Goal: Use online tool/utility: Use online tool/utility

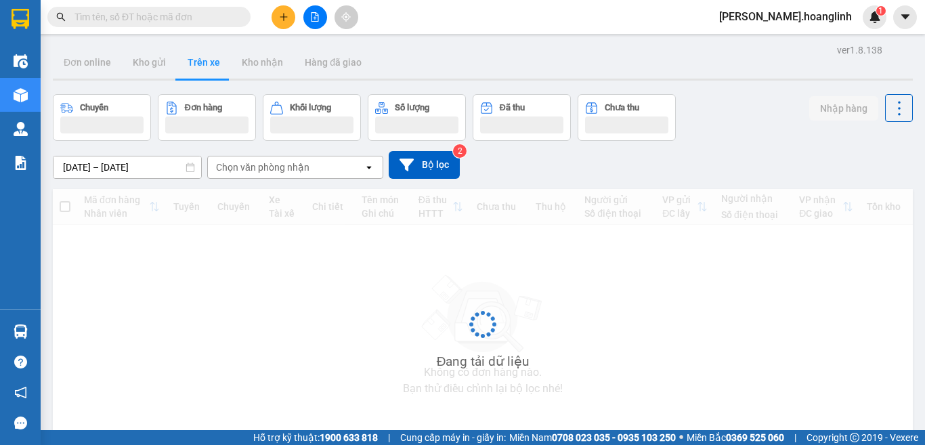
click at [189, 19] on input "text" at bounding box center [155, 16] width 160 height 15
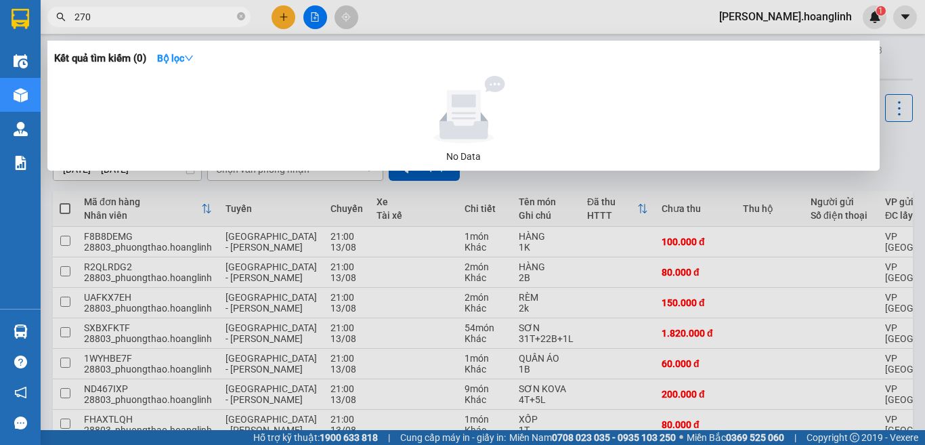
click at [132, 14] on input "270" at bounding box center [155, 16] width 160 height 15
drag, startPoint x: 316, startPoint y: 20, endPoint x: 304, endPoint y: 21, distance: 12.2
click at [315, 20] on div at bounding box center [462, 222] width 925 height 445
click at [93, 18] on input "270" at bounding box center [155, 16] width 160 height 15
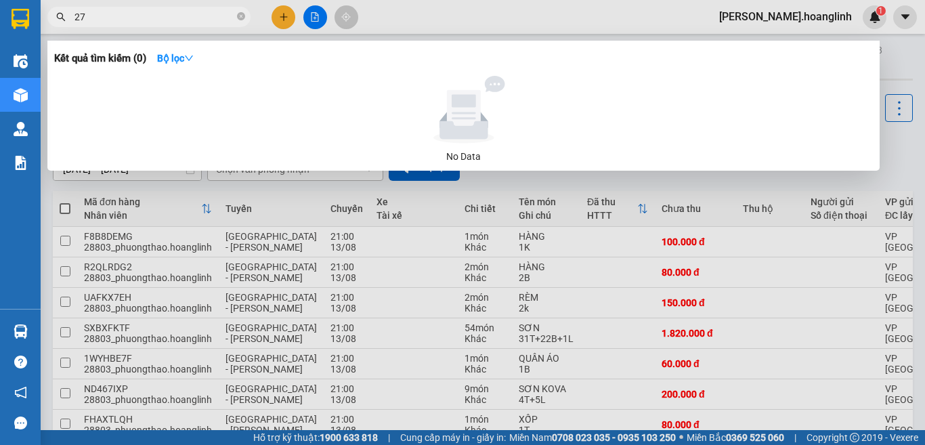
type input "2"
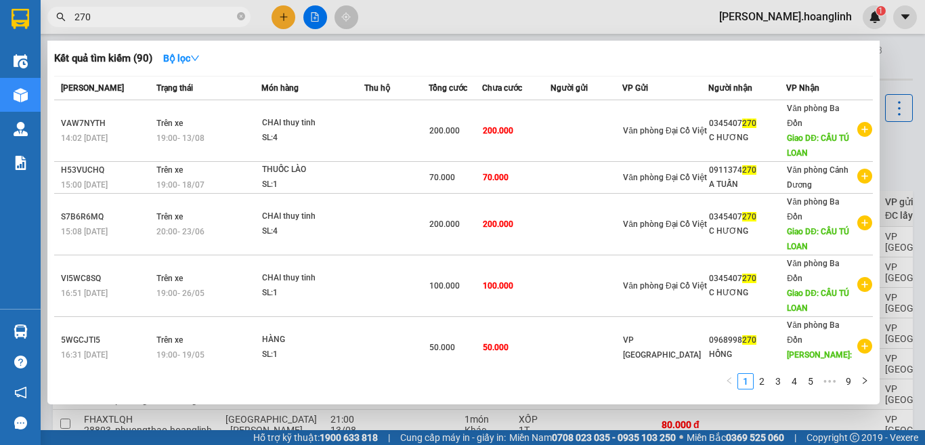
click at [902, 163] on div at bounding box center [462, 222] width 925 height 445
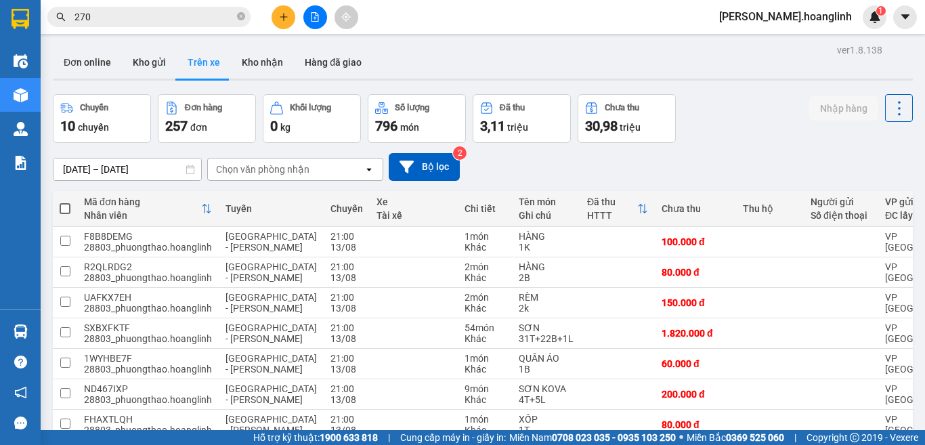
click at [117, 18] on input "270" at bounding box center [155, 16] width 160 height 15
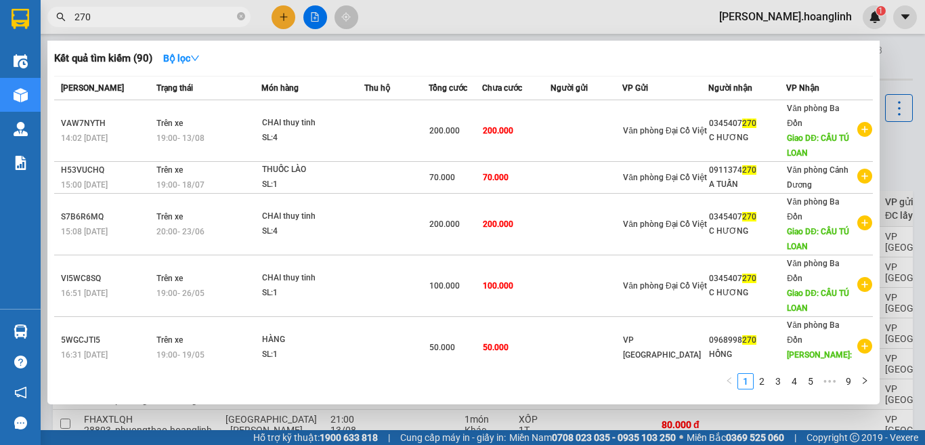
drag, startPoint x: 117, startPoint y: 18, endPoint x: 51, endPoint y: 18, distance: 65.7
click at [51, 18] on span "270" at bounding box center [148, 17] width 203 height 20
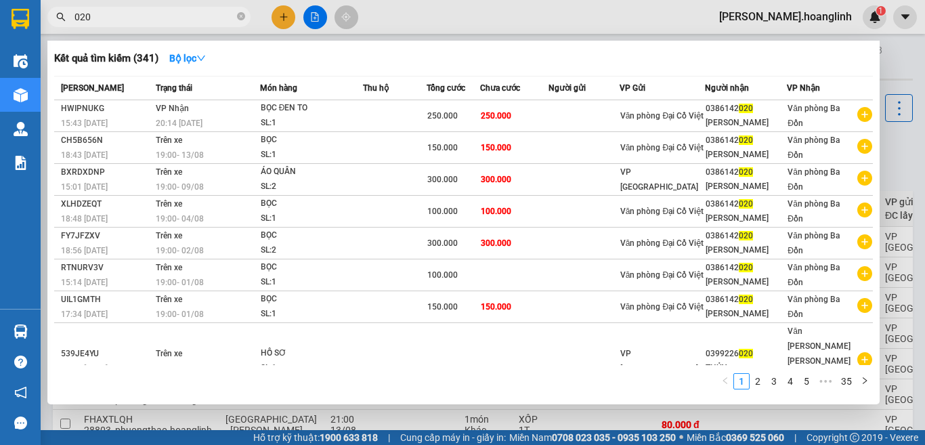
type input "020"
click at [889, 159] on div at bounding box center [462, 222] width 925 height 445
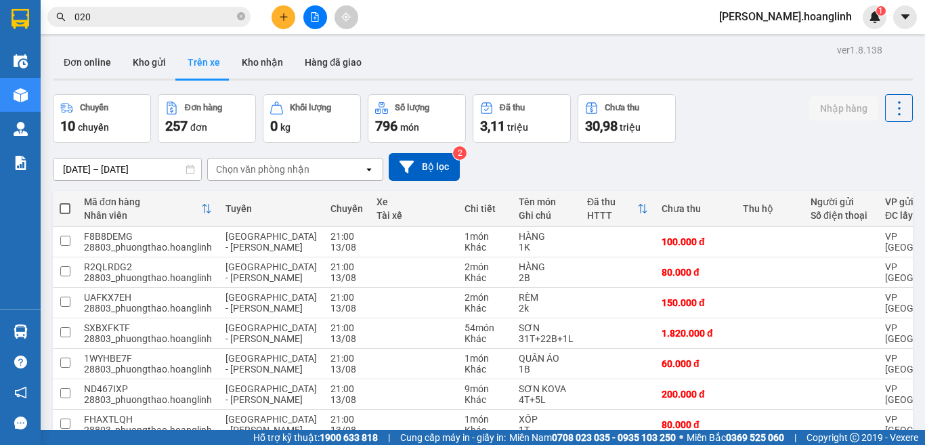
click at [778, 143] on div "[DATE] – [DATE] Press the down arrow key to interact with the calendar and sele…" at bounding box center [483, 167] width 860 height 48
